Goal: Find specific page/section

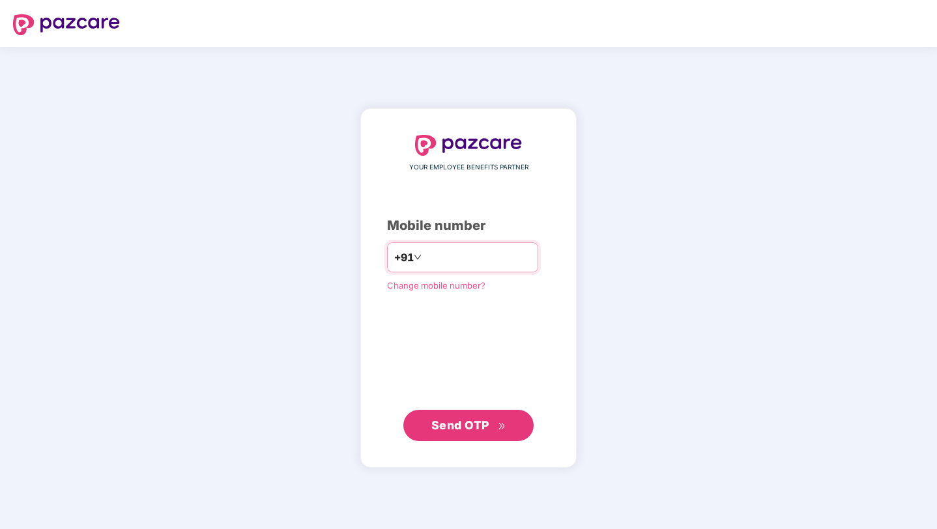
type input "**********"
click at [468, 410] on button "Send OTP" at bounding box center [468, 424] width 130 height 31
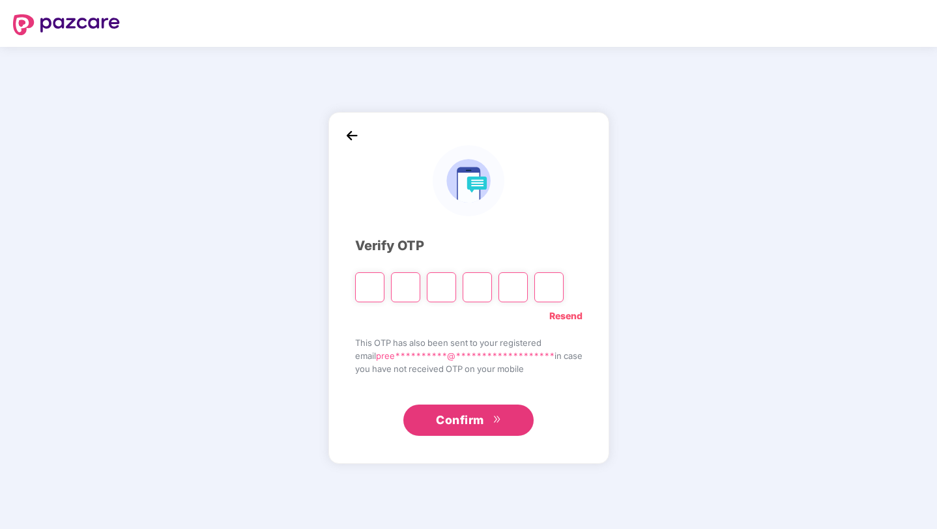
type input "*"
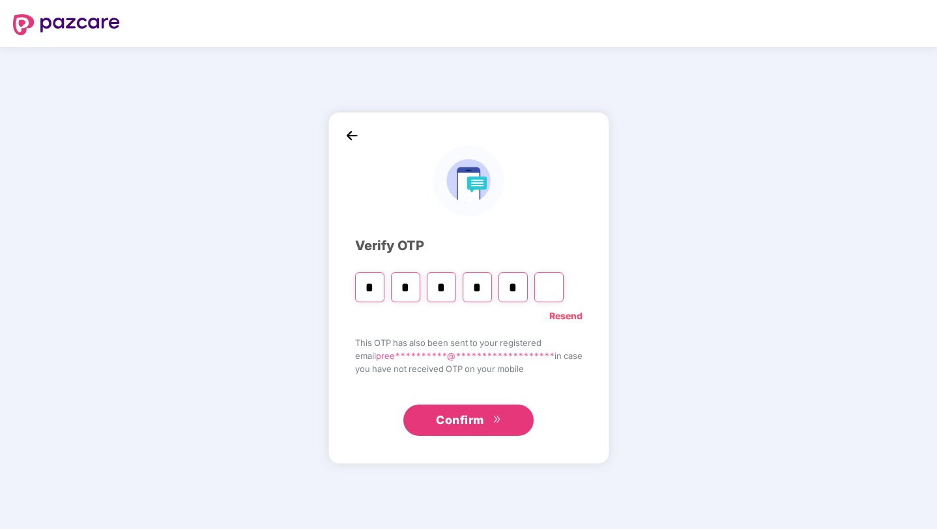
type input "*"
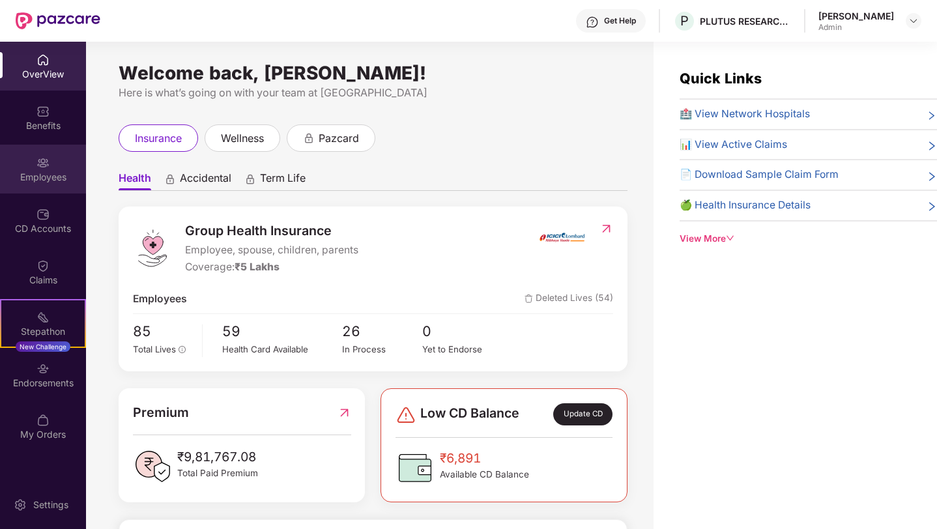
click at [48, 174] on div "Employees" at bounding box center [43, 177] width 86 height 13
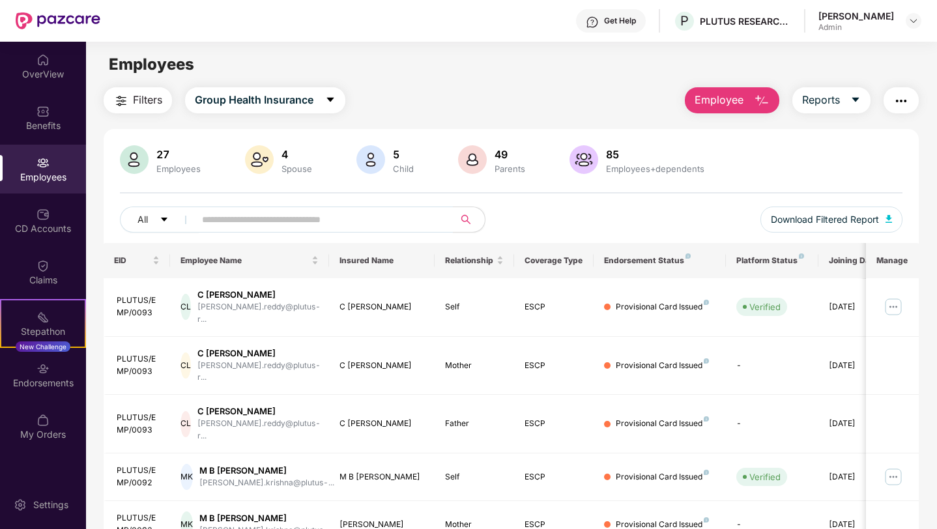
click at [134, 94] on span "Filters" at bounding box center [147, 100] width 29 height 16
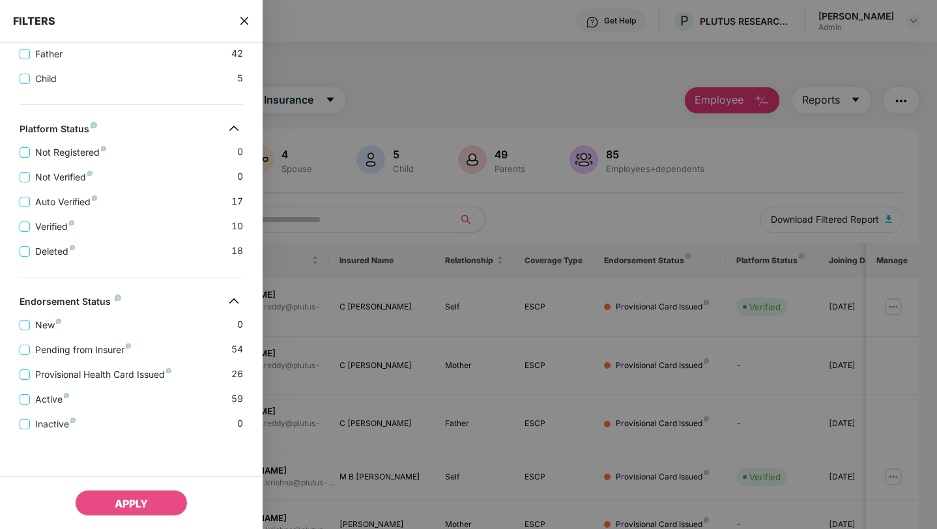
scroll to position [272, 0]
click at [158, 522] on div "APPLY" at bounding box center [131, 502] width 263 height 53
click at [149, 501] on button "APPLY" at bounding box center [131, 503] width 113 height 26
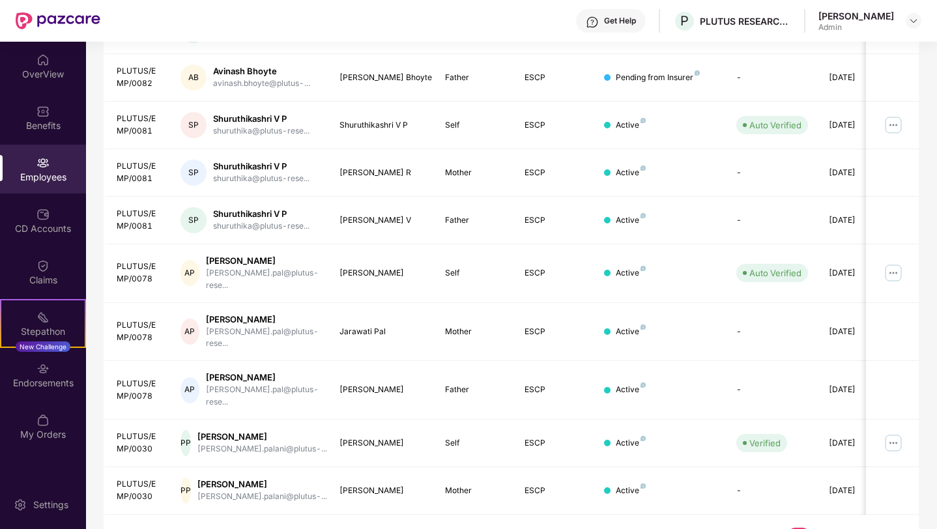
click at [775, 528] on link "3" at bounding box center [777, 538] width 21 height 20
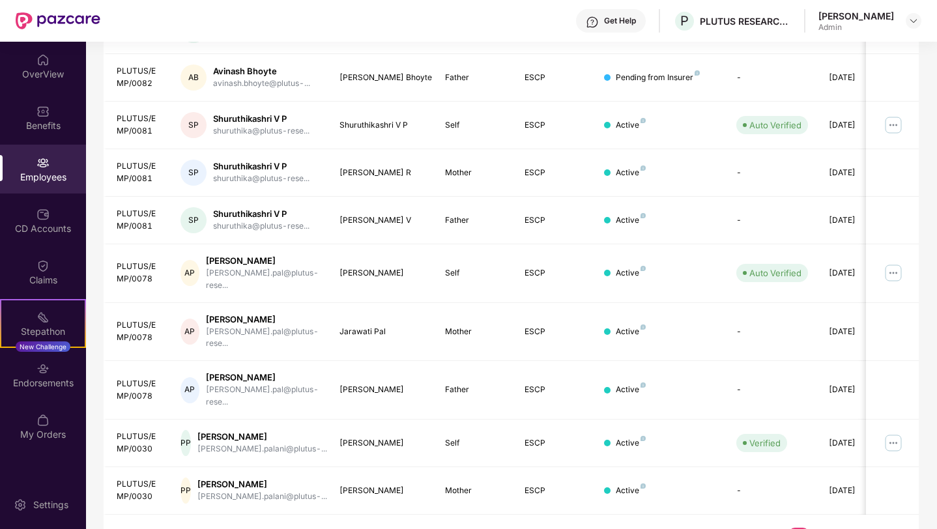
click at [817, 528] on link "5" at bounding box center [819, 538] width 21 height 20
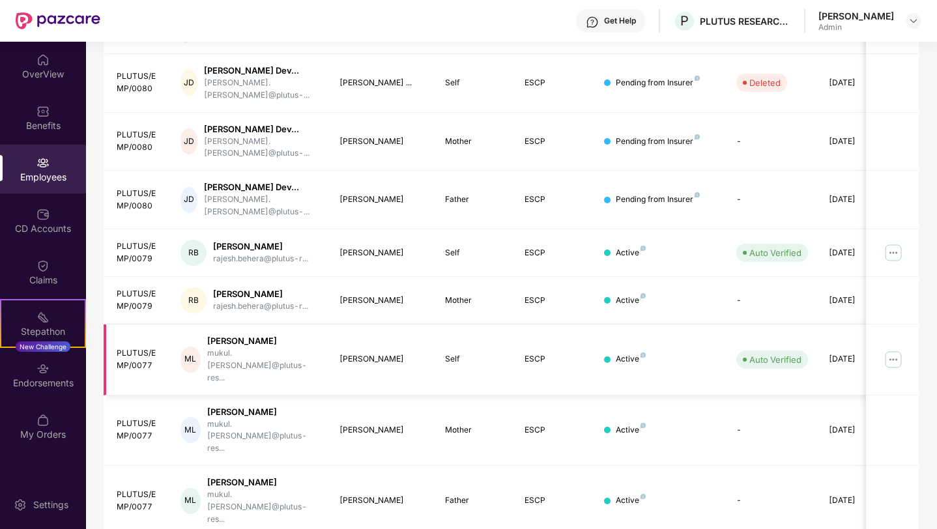
scroll to position [0, 0]
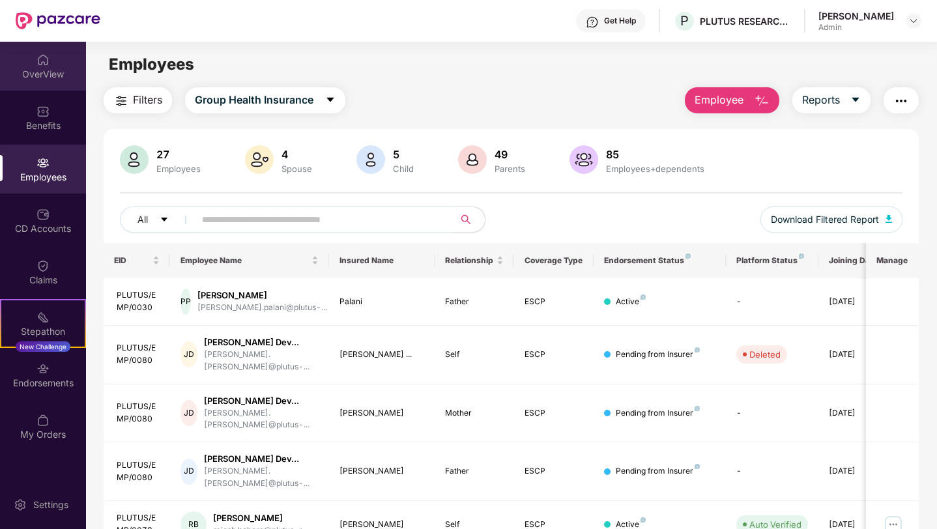
click at [44, 62] on img at bounding box center [42, 59] width 13 height 13
